Goal: Task Accomplishment & Management: Complete application form

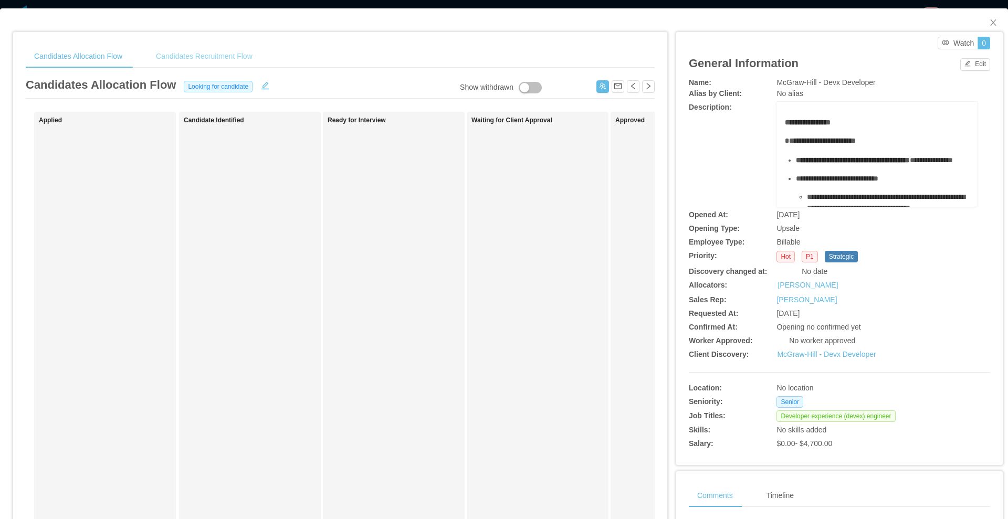
click at [192, 64] on div "Candidates Recruitment Flow" at bounding box center [203, 57] width 113 height 24
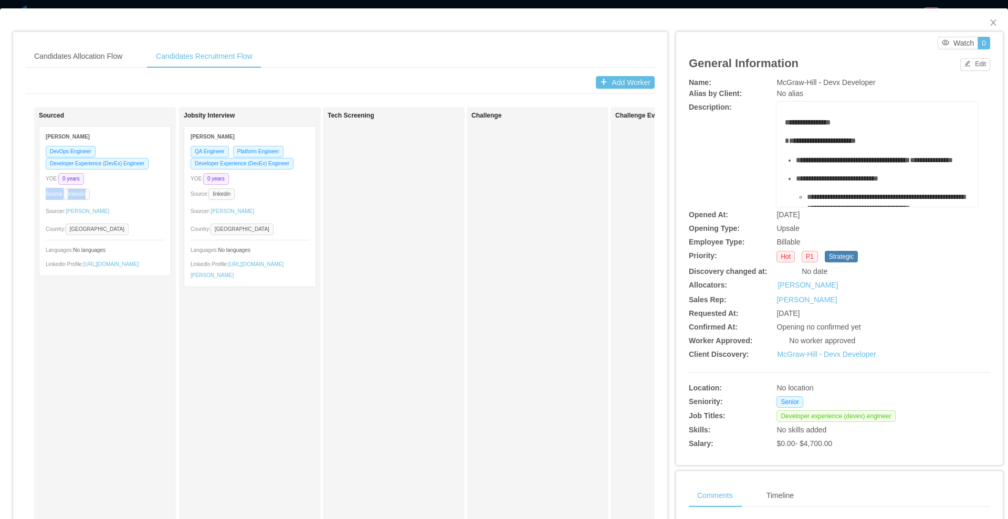
drag, startPoint x: 116, startPoint y: 175, endPoint x: 119, endPoint y: 186, distance: 11.0
click at [119, 186] on div "DevOps Engineer Developer Experience (DevEx) Engineer YOE: 0 years Source: link…" at bounding box center [104, 210] width 131 height 130
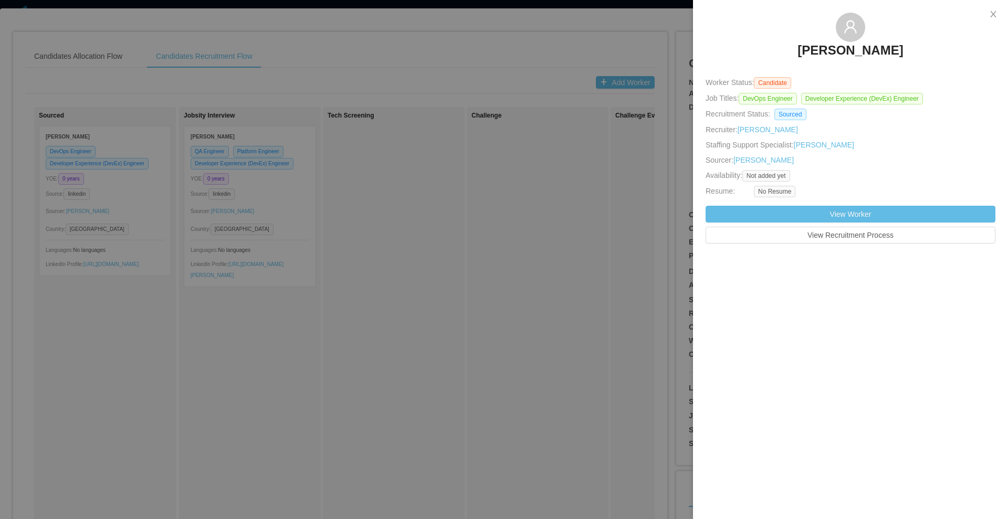
click at [399, 52] on div at bounding box center [504, 259] width 1008 height 519
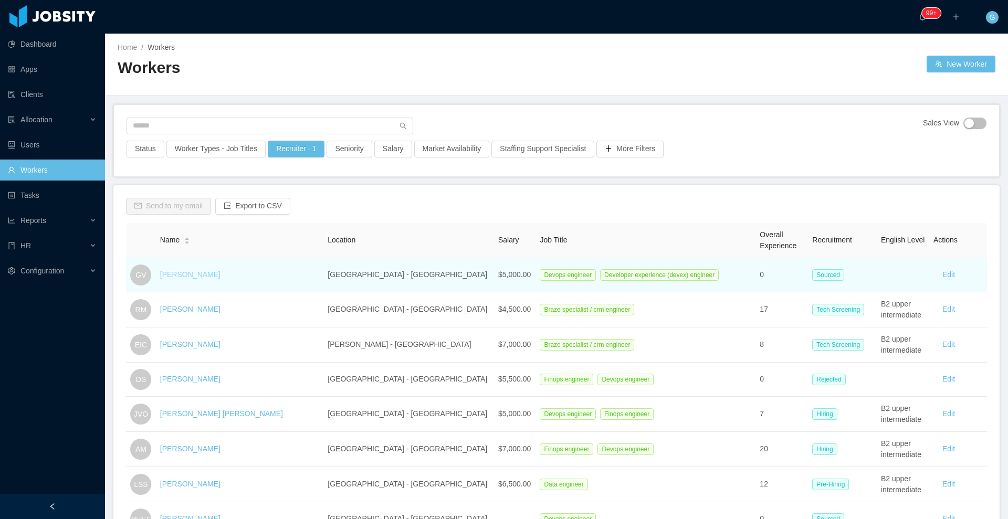
click at [166, 272] on link "[PERSON_NAME]" at bounding box center [190, 274] width 60 height 8
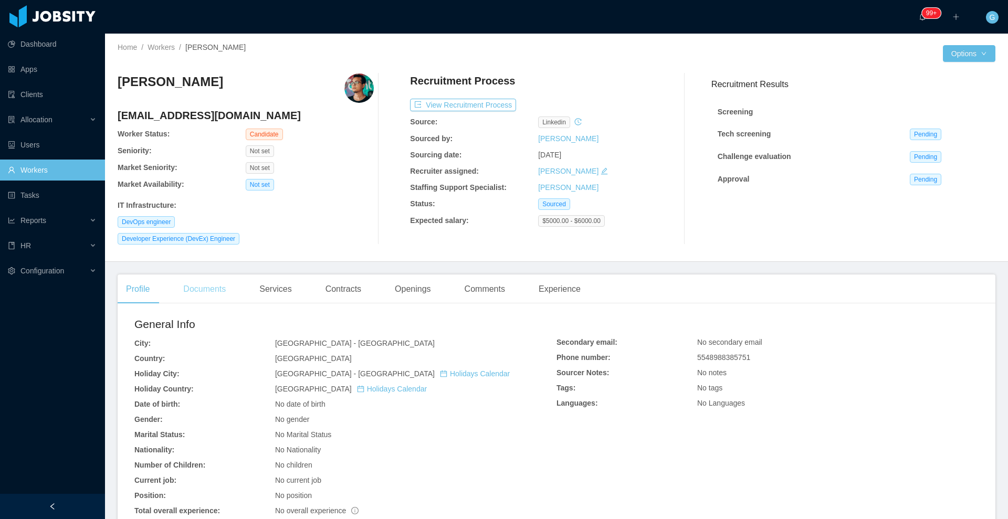
click at [224, 296] on div "Documents" at bounding box center [204, 289] width 59 height 29
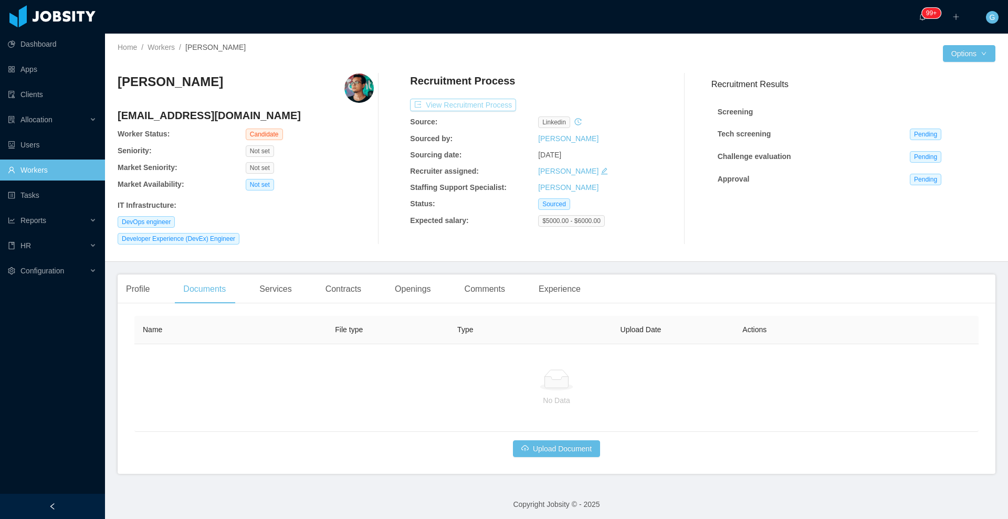
click at [464, 105] on button "View Recruitment Process" at bounding box center [463, 105] width 106 height 13
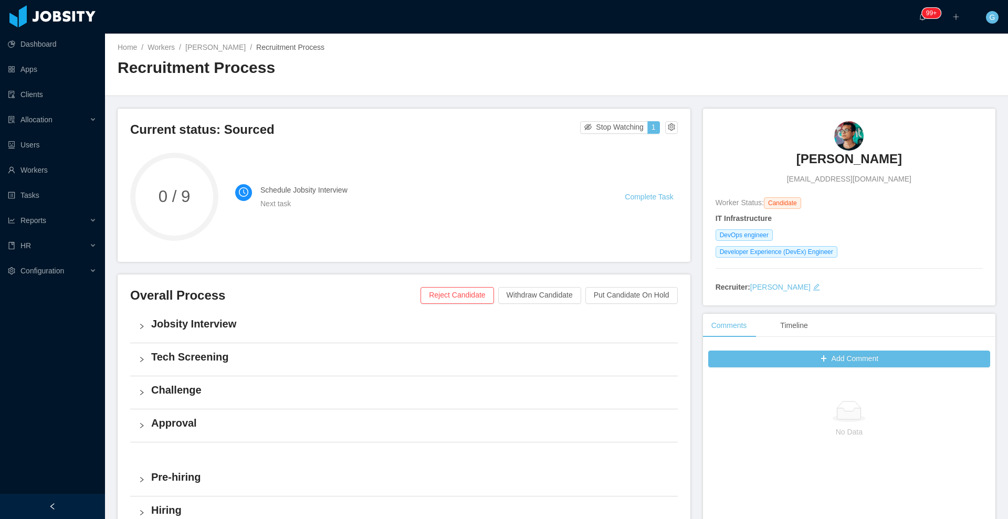
click at [149, 312] on div "Jobsity Interview" at bounding box center [403, 326] width 547 height 33
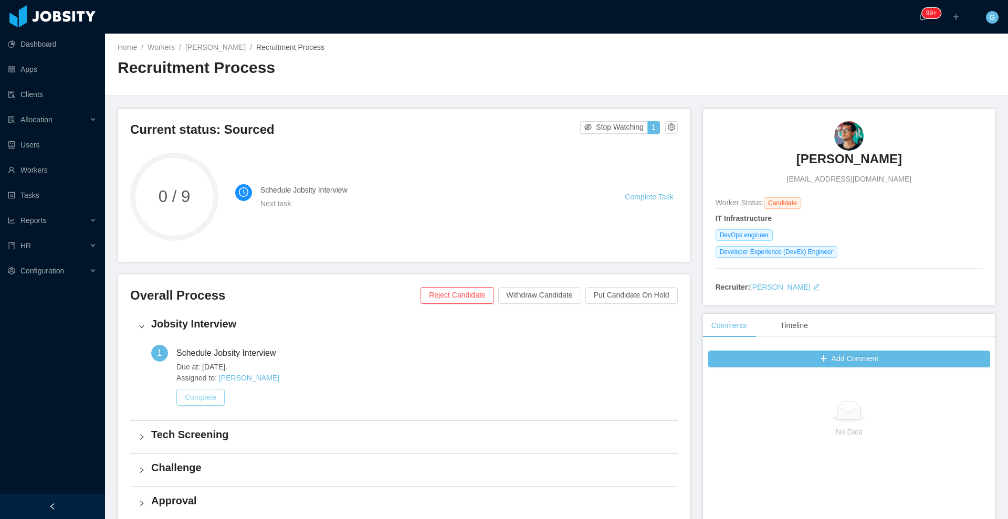
click at [206, 398] on button "Complete" at bounding box center [200, 397] width 48 height 17
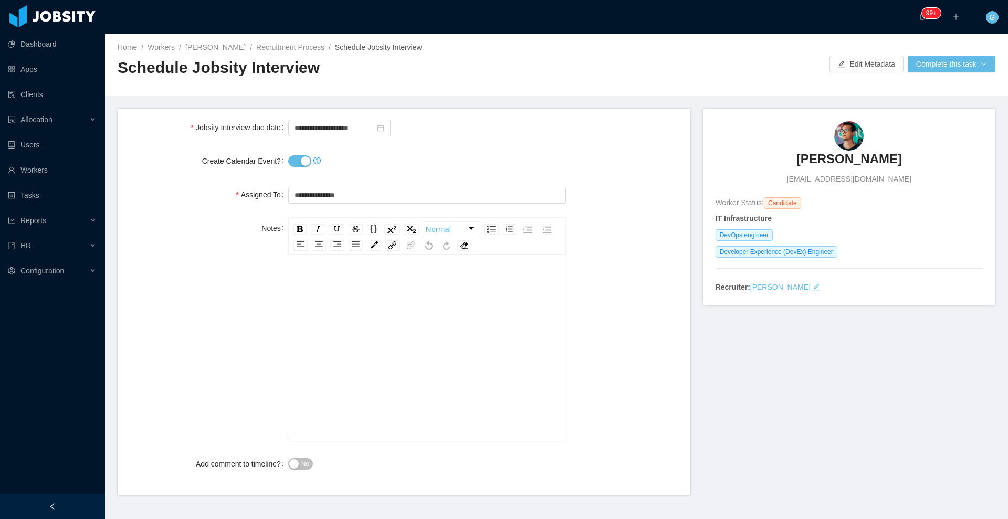
click at [290, 163] on button "Create Calendar Event?" at bounding box center [299, 161] width 23 height 12
click at [288, 470] on div "No" at bounding box center [427, 464] width 278 height 21
click at [292, 470] on div "No" at bounding box center [427, 464] width 278 height 21
click at [297, 460] on button "No" at bounding box center [300, 464] width 25 height 12
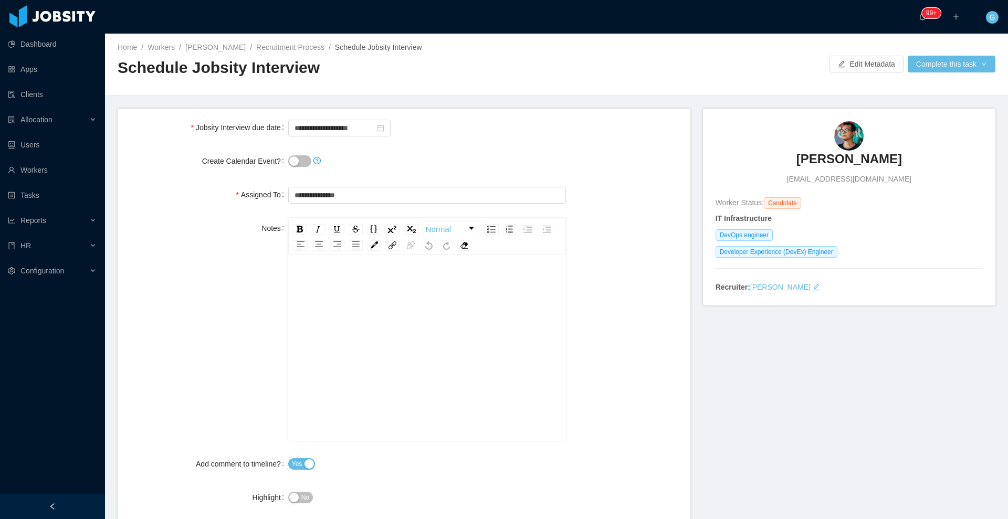
click at [308, 497] on button "No" at bounding box center [300, 498] width 25 height 12
click at [935, 58] on button "Complete this task" at bounding box center [952, 64] width 88 height 17
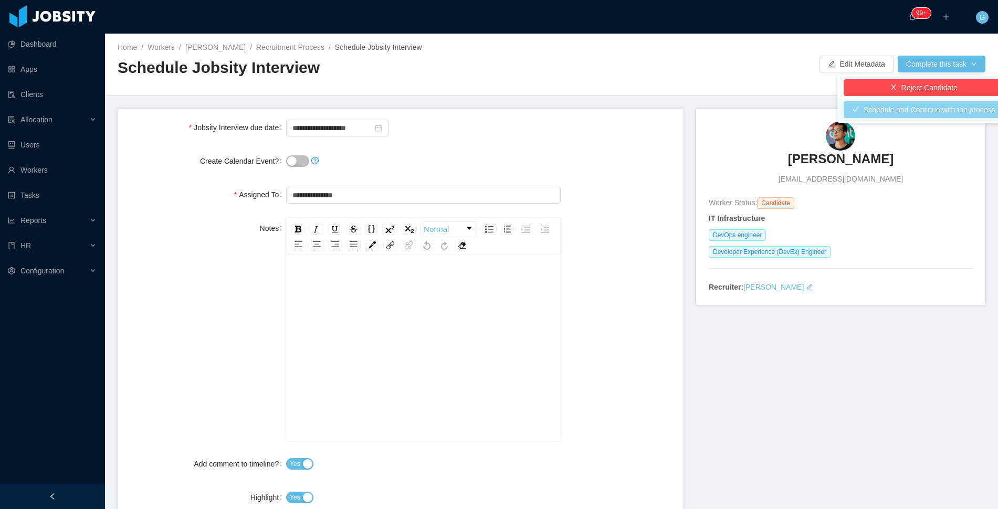
click at [910, 108] on button "Schedule and Continue with the process" at bounding box center [924, 109] width 160 height 17
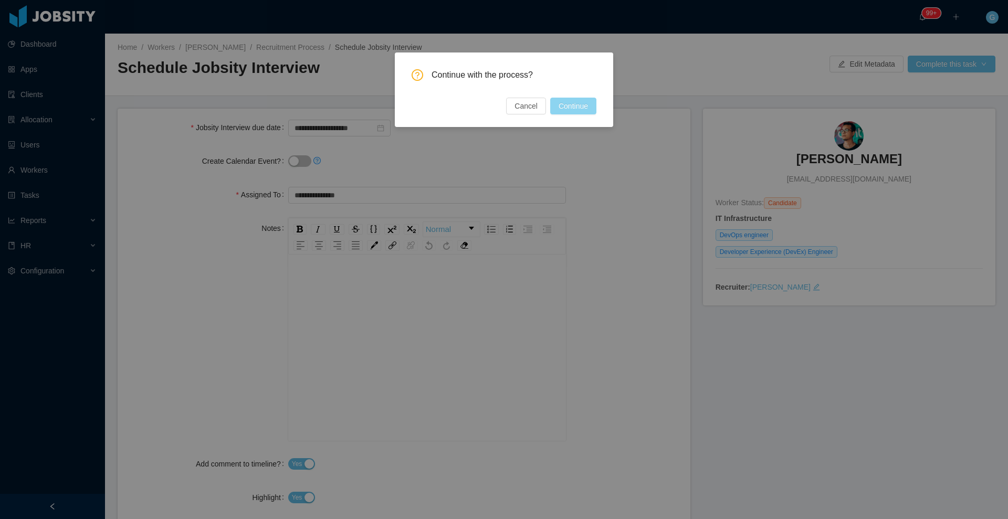
click at [584, 104] on button "Continue" at bounding box center [573, 106] width 46 height 17
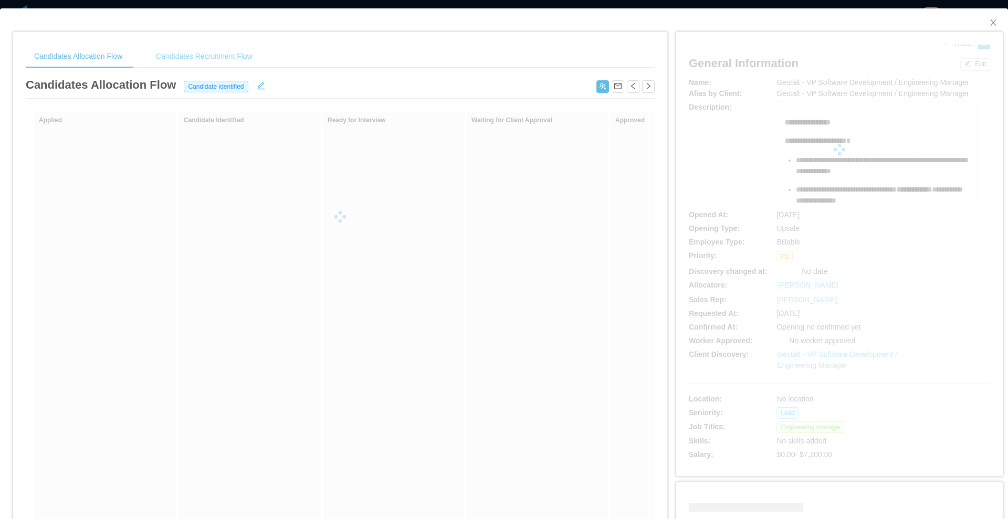
click at [170, 65] on div "Candidates Recruitment Flow" at bounding box center [203, 57] width 113 height 24
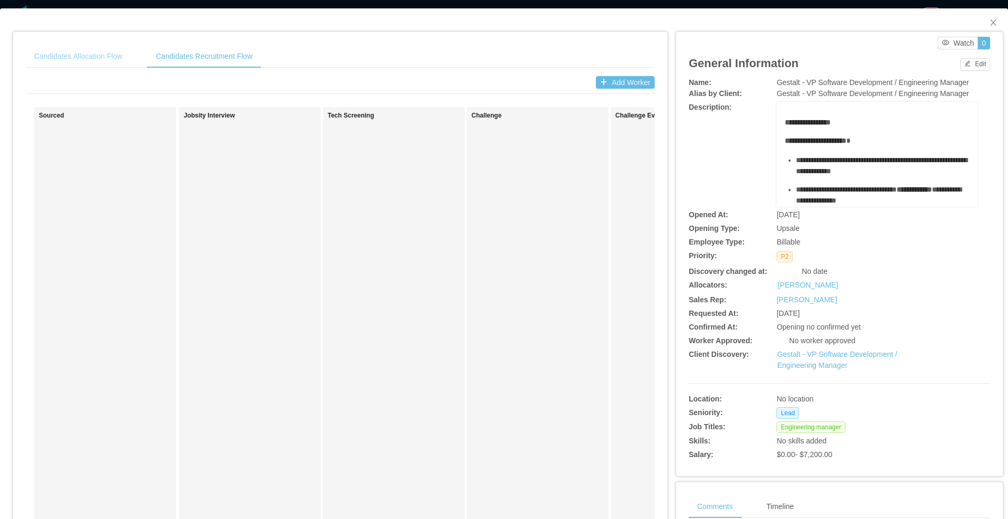
click at [122, 54] on div "Candidates Allocation Flow" at bounding box center [78, 57] width 105 height 24
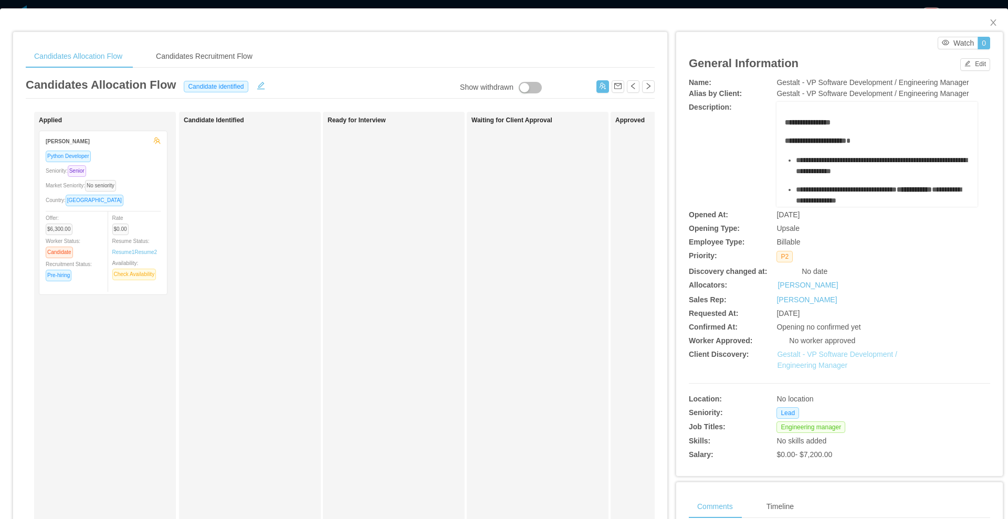
click at [789, 358] on link "Gestalt - VP Software Development / Engineering Manager" at bounding box center [837, 359] width 120 height 19
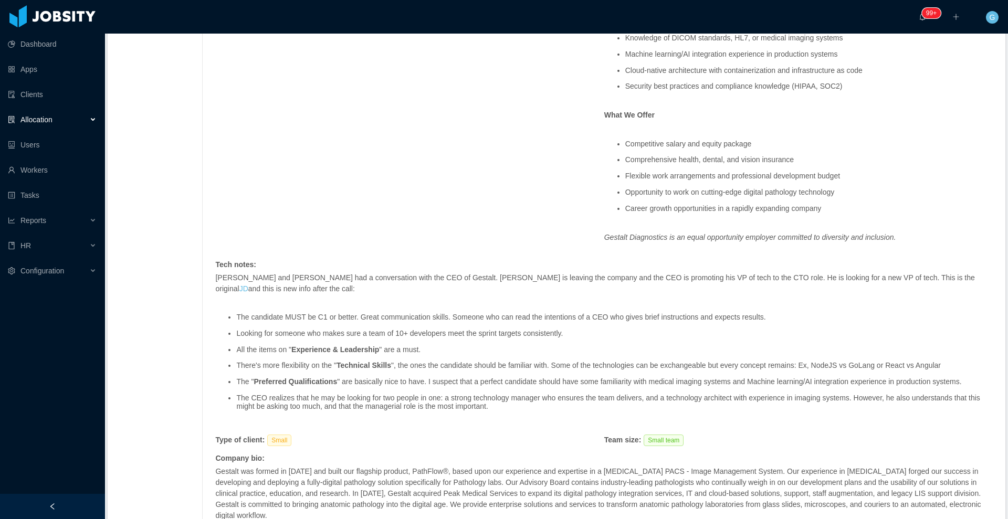
scroll to position [1013, 0]
